Goal: Information Seeking & Learning: Learn about a topic

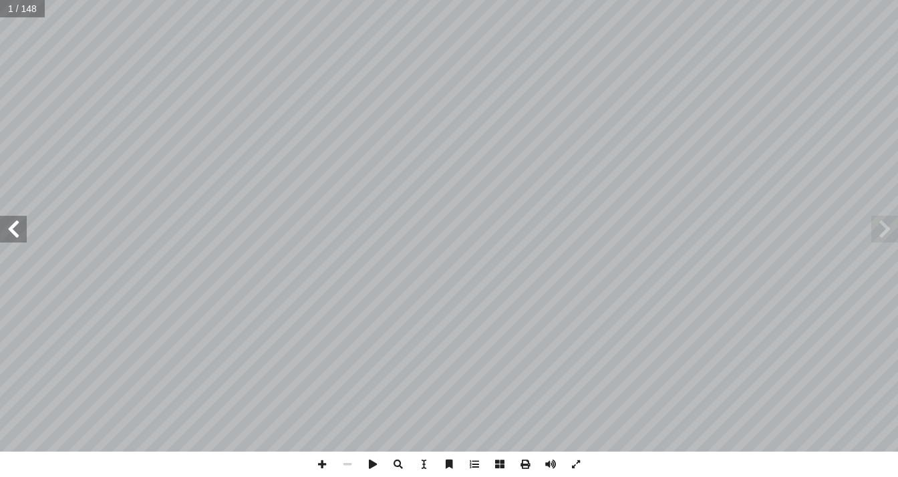
click at [25, 228] on span at bounding box center [13, 229] width 27 height 27
click at [474, 399] on span at bounding box center [474, 464] width 25 height 25
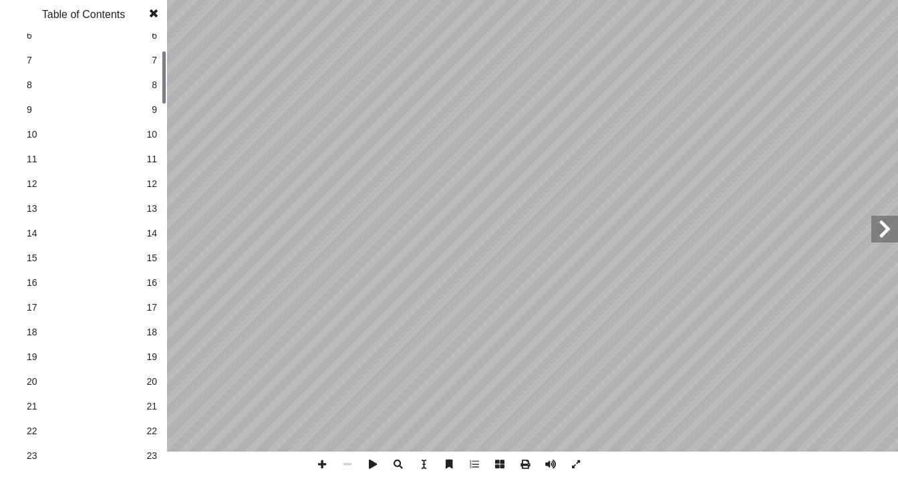
click at [144, 378] on link "20 20" at bounding box center [82, 382] width 150 height 25
click at [156, 10] on span at bounding box center [154, 13] width 24 height 27
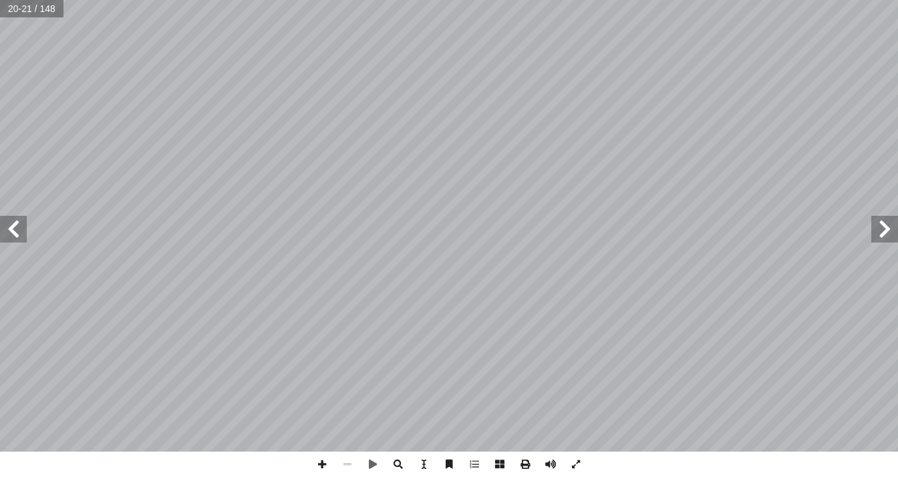
click at [25, 235] on span at bounding box center [13, 229] width 27 height 27
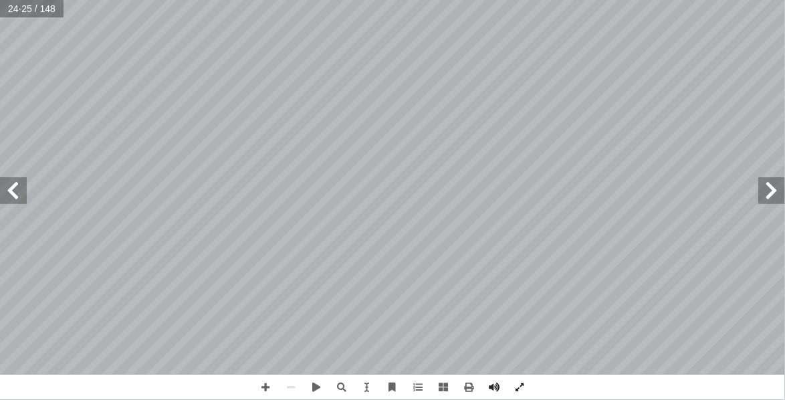
click at [763, 188] on span at bounding box center [771, 190] width 27 height 27
click at [265, 391] on span at bounding box center [265, 386] width 25 height 25
click at [19, 180] on span at bounding box center [13, 190] width 27 height 27
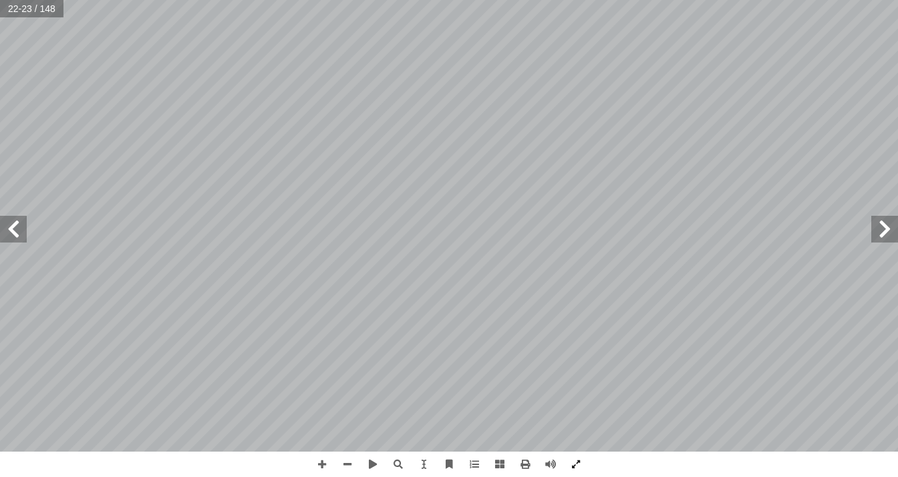
click at [19, 241] on span at bounding box center [13, 229] width 27 height 27
